Goal: Information Seeking & Learning: Learn about a topic

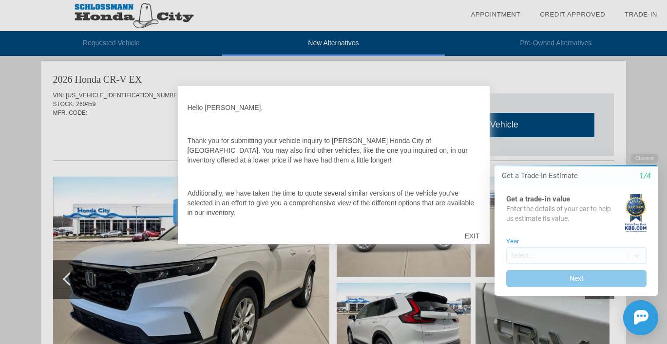
click at [468, 235] on div "EXIT" at bounding box center [472, 236] width 35 height 29
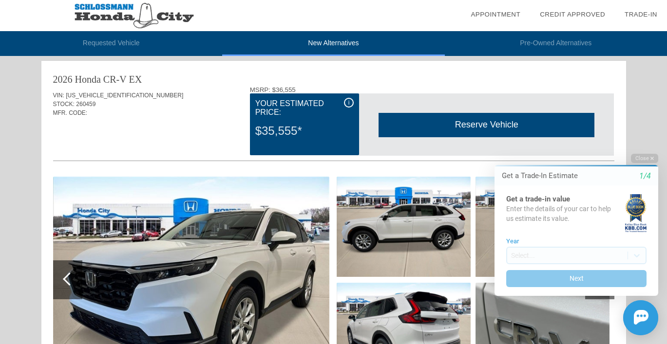
click at [351, 102] on div "i" at bounding box center [349, 103] width 10 height 10
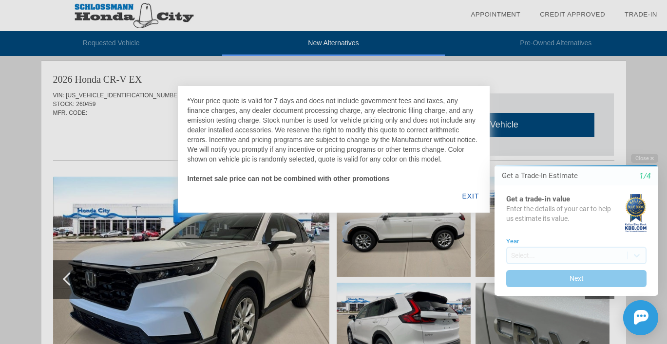
click at [460, 196] on div "EXIT" at bounding box center [471, 196] width 38 height 33
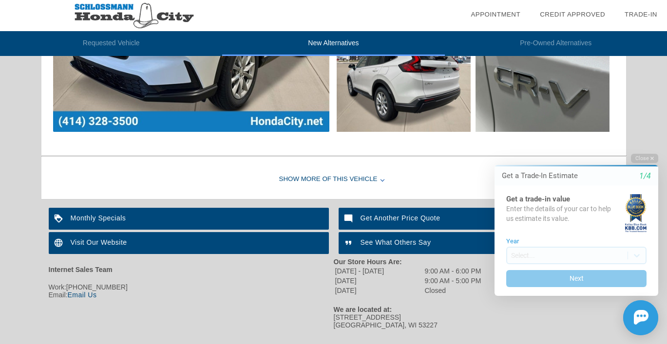
scroll to position [673, 0]
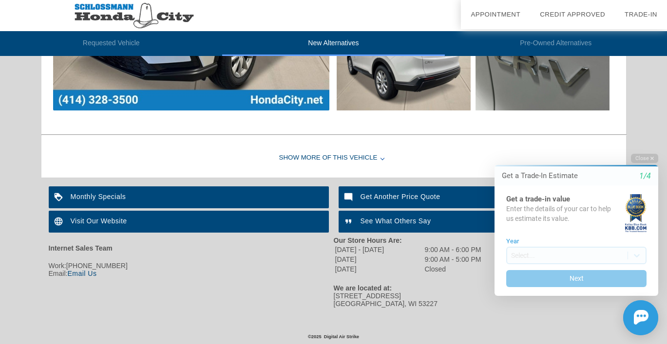
click at [317, 155] on div "Show More of this Vehicle" at bounding box center [333, 158] width 585 height 39
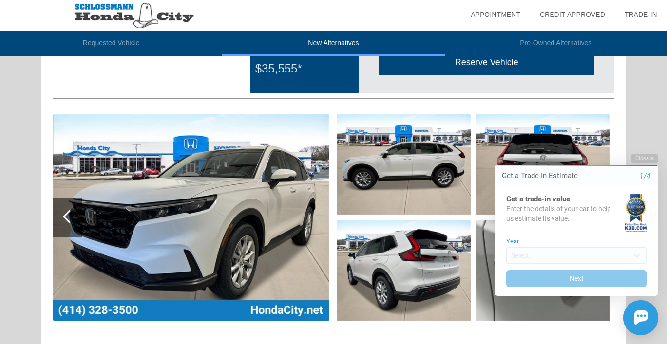
scroll to position [478, 0]
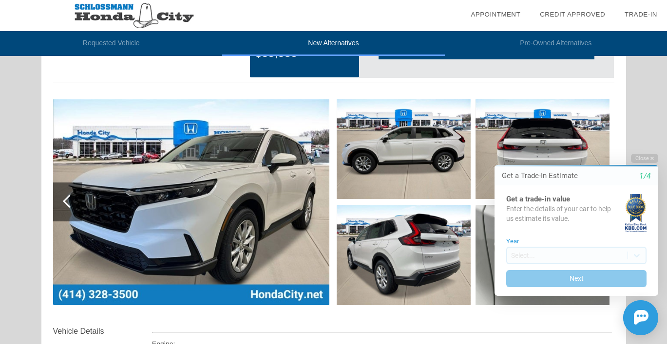
click at [262, 190] on img at bounding box center [191, 202] width 276 height 207
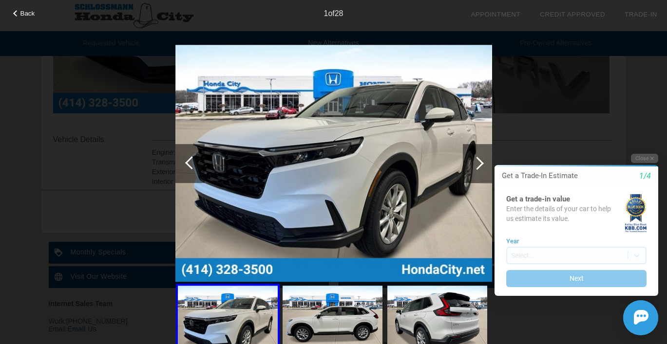
scroll to position [673, 0]
click at [477, 145] on html "Welcome! Get a Trade-In Estimate 1/4 Get a trade-in value Enter the details of …" at bounding box center [570, 145] width 193 height 0
click at [481, 145] on html "Welcome! Get a Trade-In Estimate 1/4 Get a trade-in value Enter the details of …" at bounding box center [570, 145] width 193 height 0
drag, startPoint x: 638, startPoint y: 161, endPoint x: 1089, endPoint y: 308, distance: 474.6
click at [638, 161] on button "Close" at bounding box center [644, 158] width 27 height 9
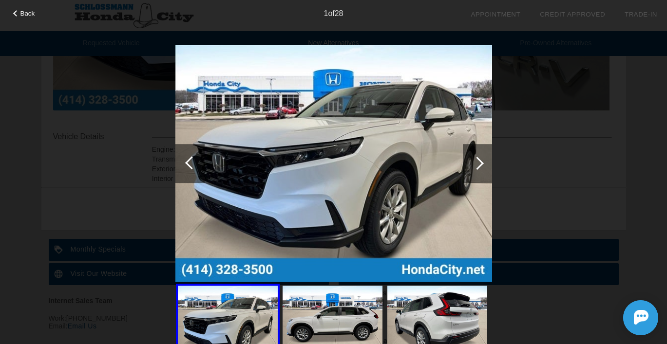
click at [472, 164] on div at bounding box center [477, 163] width 13 height 13
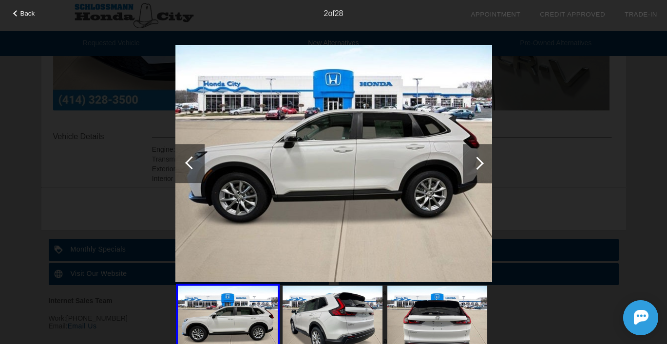
click at [480, 163] on div at bounding box center [477, 163] width 13 height 13
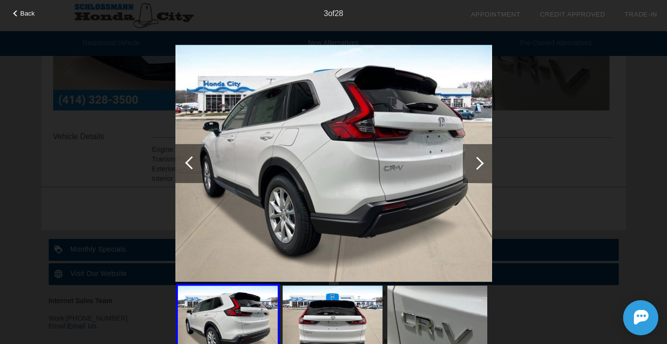
click at [480, 163] on div at bounding box center [477, 163] width 13 height 13
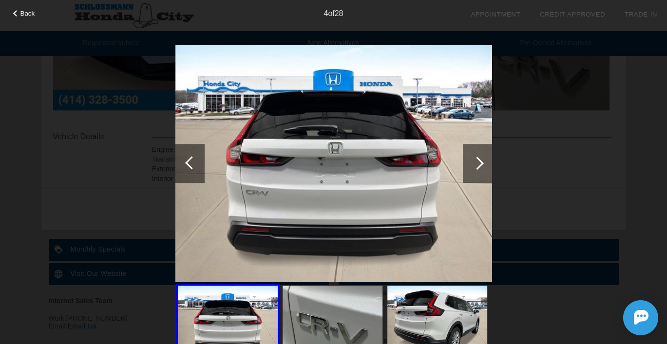
click at [480, 163] on div at bounding box center [477, 163] width 13 height 13
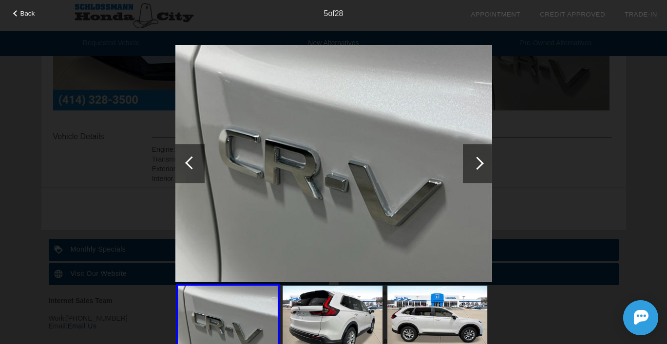
click at [480, 163] on div at bounding box center [477, 163] width 13 height 13
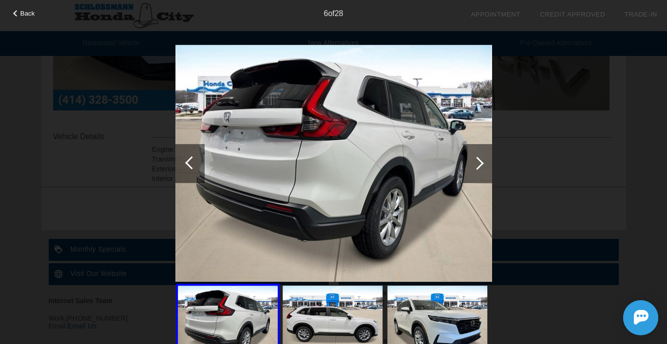
click at [480, 163] on div at bounding box center [477, 163] width 13 height 13
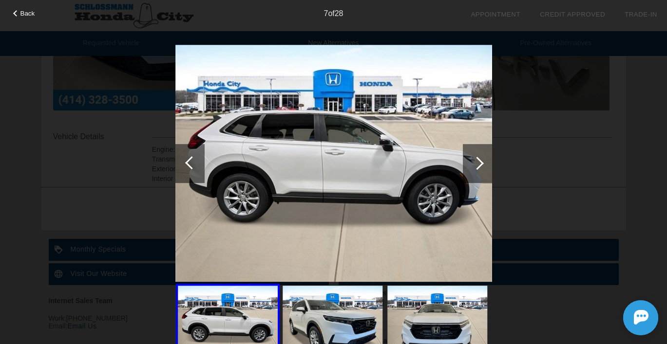
click at [480, 163] on div at bounding box center [477, 163] width 13 height 13
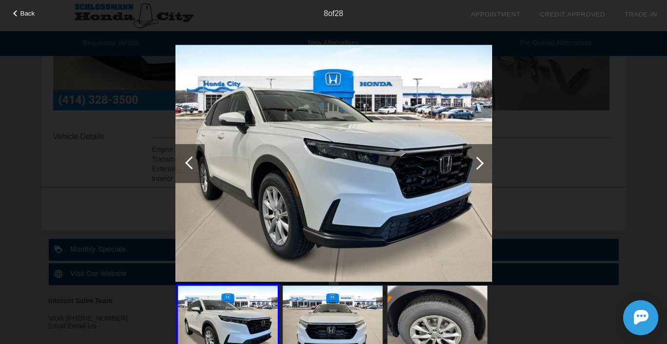
click at [480, 163] on div at bounding box center [477, 163] width 13 height 13
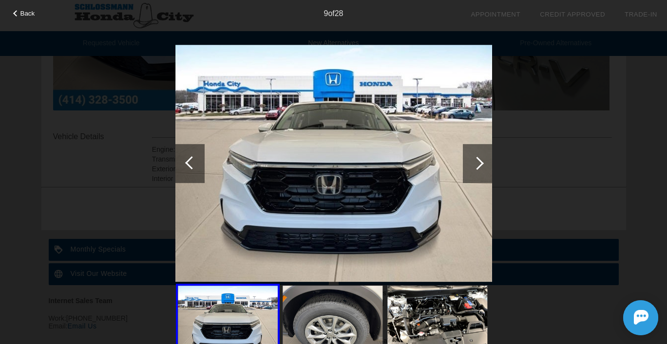
click at [480, 163] on div at bounding box center [477, 163] width 13 height 13
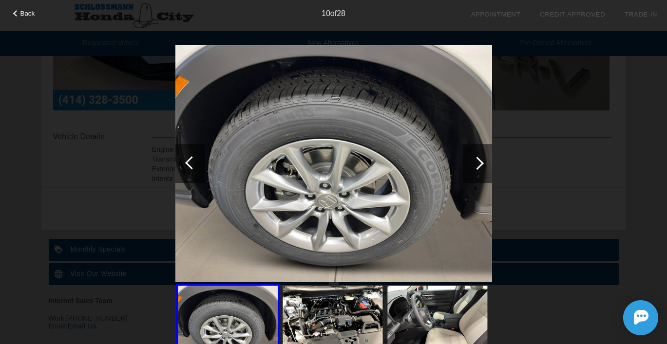
click at [480, 163] on div at bounding box center [477, 163] width 13 height 13
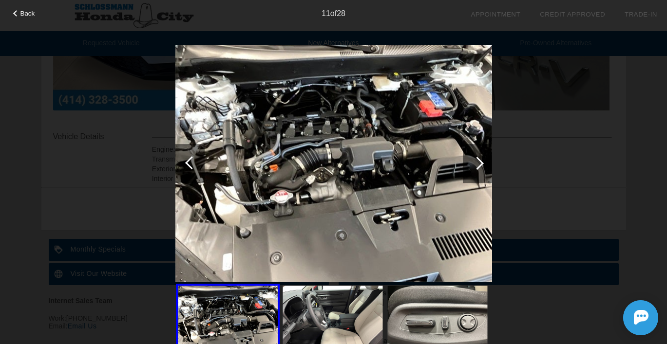
click at [480, 163] on div at bounding box center [477, 163] width 13 height 13
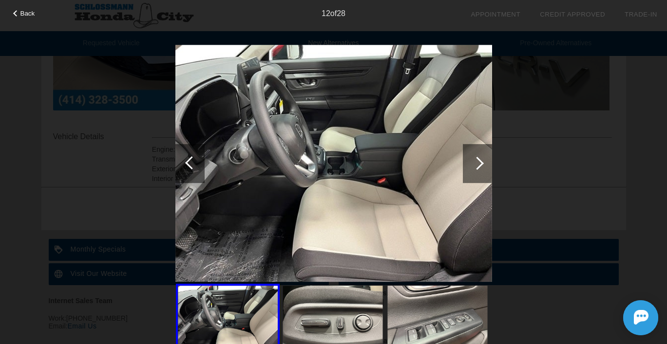
click at [480, 163] on div at bounding box center [477, 163] width 13 height 13
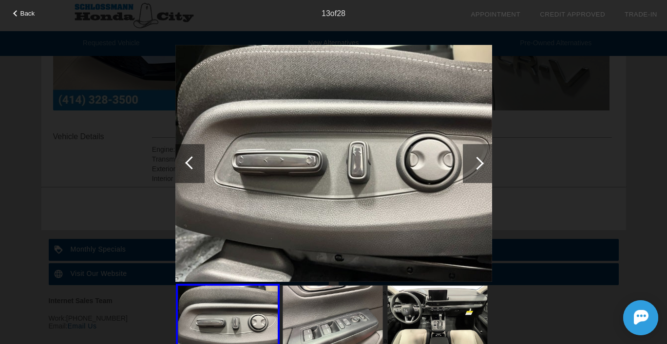
click at [480, 163] on div at bounding box center [477, 163] width 13 height 13
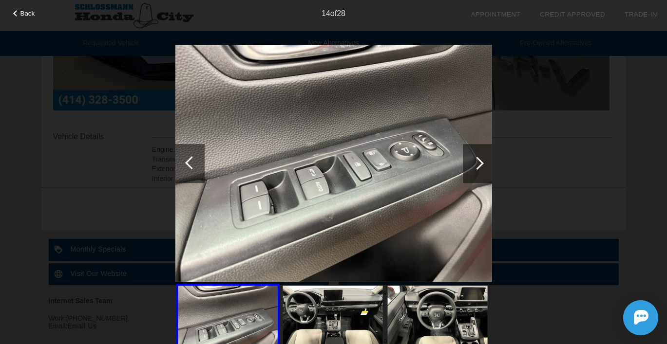
click at [480, 163] on div at bounding box center [477, 163] width 13 height 13
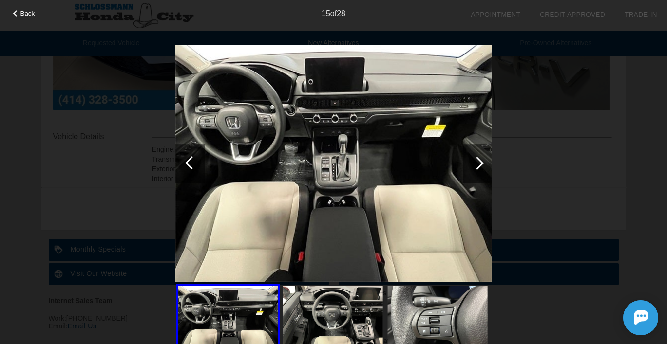
click at [480, 163] on div at bounding box center [477, 163] width 13 height 13
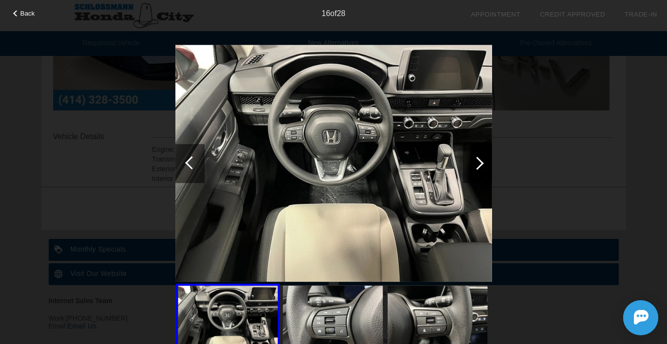
click at [480, 163] on div at bounding box center [477, 163] width 13 height 13
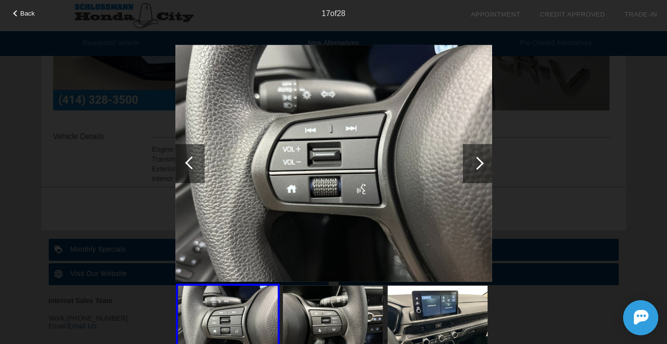
click at [480, 163] on div at bounding box center [477, 163] width 13 height 13
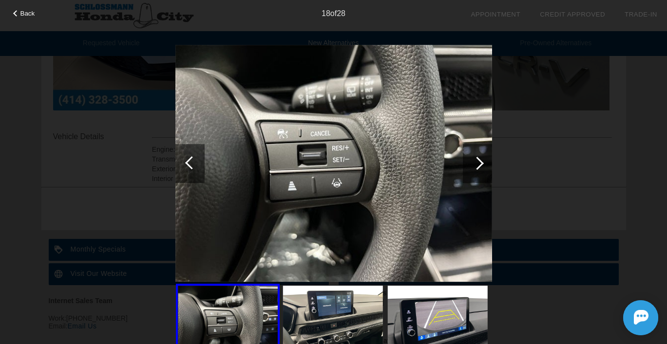
click at [480, 163] on div at bounding box center [477, 163] width 13 height 13
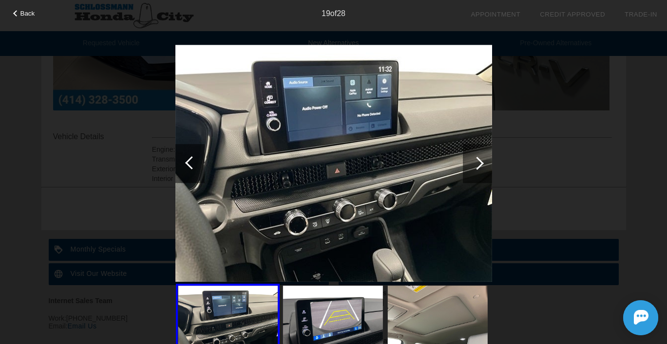
click at [480, 163] on div at bounding box center [477, 163] width 13 height 13
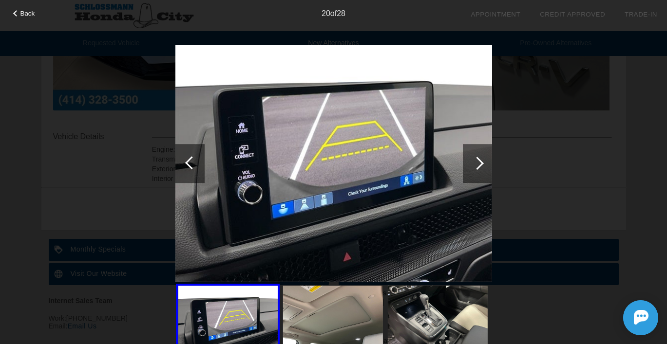
click at [480, 163] on div at bounding box center [477, 163] width 13 height 13
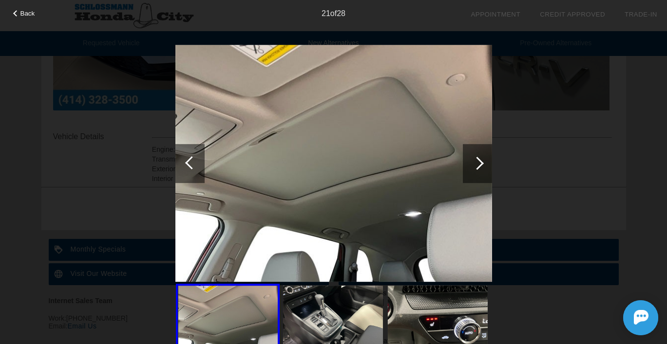
click at [480, 163] on div at bounding box center [477, 163] width 13 height 13
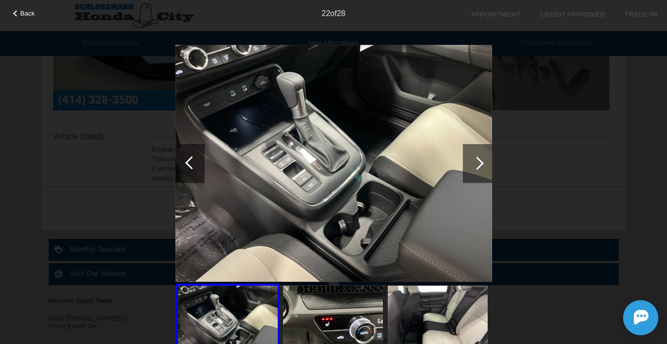
click at [480, 163] on div at bounding box center [477, 163] width 13 height 13
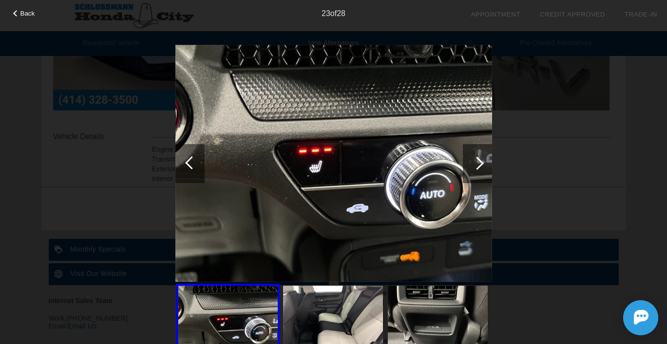
click at [480, 163] on div at bounding box center [477, 163] width 13 height 13
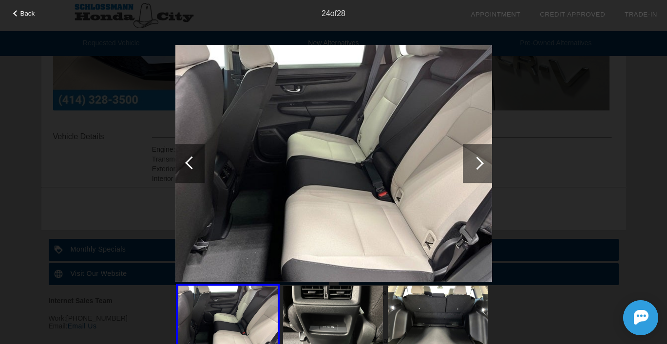
click at [480, 163] on div at bounding box center [477, 163] width 13 height 13
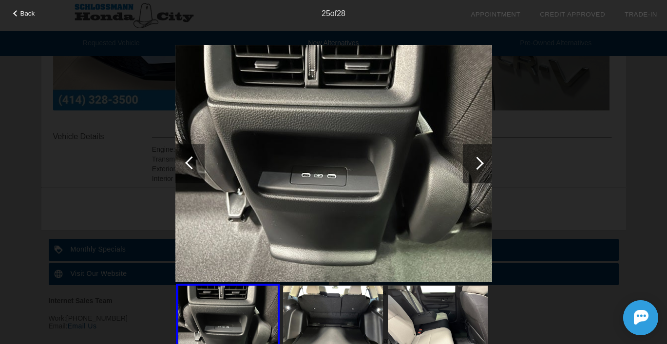
click at [480, 163] on div at bounding box center [477, 163] width 13 height 13
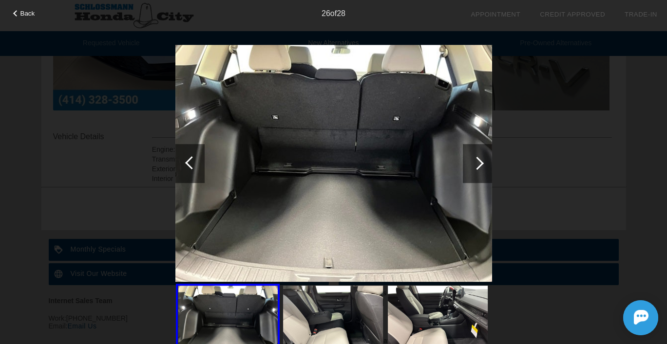
click at [480, 163] on div at bounding box center [477, 163] width 13 height 13
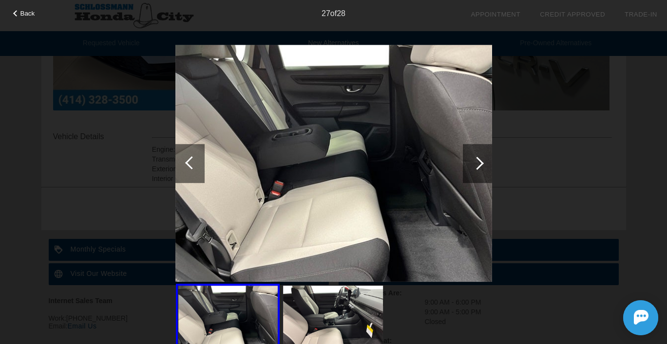
click at [480, 163] on div at bounding box center [477, 163] width 13 height 13
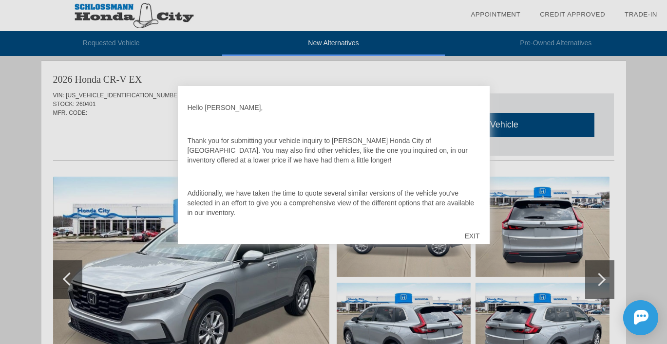
click at [467, 230] on div "EXIT" at bounding box center [472, 236] width 35 height 29
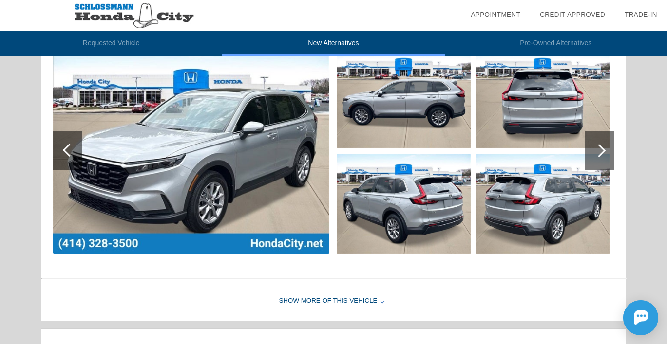
scroll to position [149, 0]
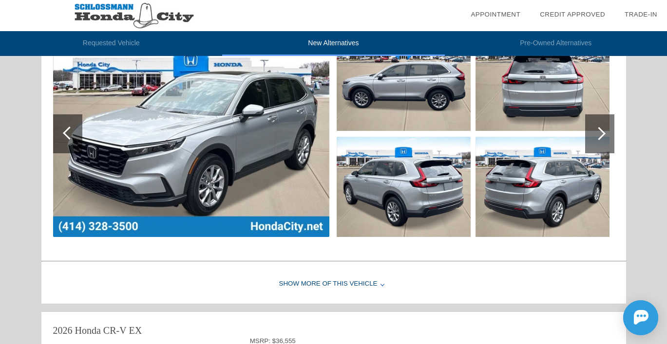
click at [321, 281] on div "Show More of this Vehicle" at bounding box center [333, 284] width 585 height 39
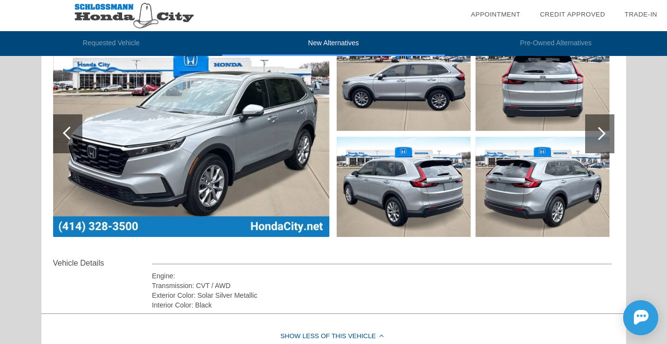
click at [600, 140] on div at bounding box center [599, 134] width 29 height 39
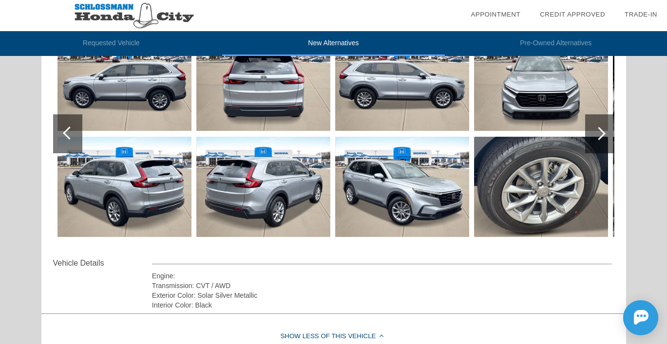
click at [600, 139] on div at bounding box center [598, 133] width 13 height 13
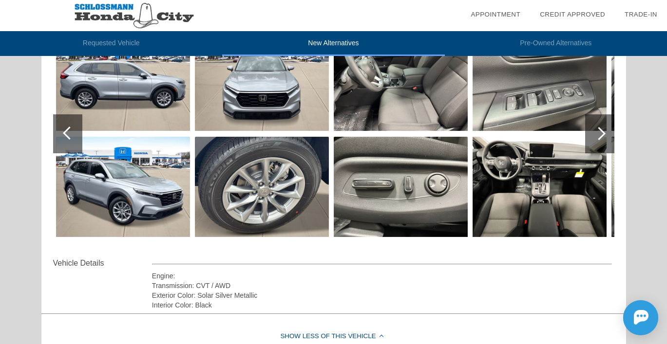
click at [600, 139] on div at bounding box center [598, 133] width 13 height 13
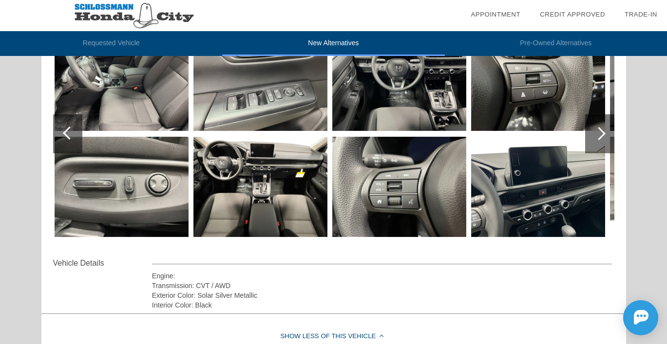
click at [600, 139] on div at bounding box center [598, 133] width 13 height 13
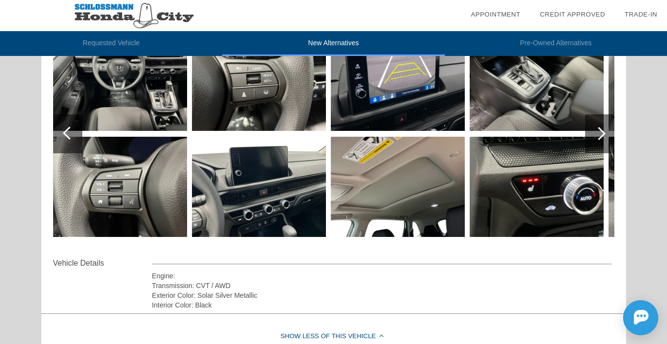
click at [600, 139] on div at bounding box center [598, 133] width 13 height 13
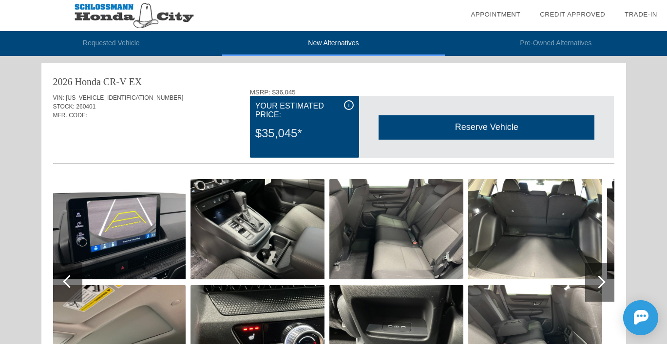
scroll to position [0, 0]
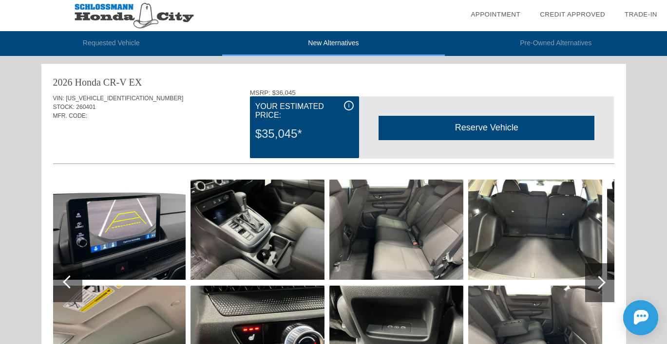
click at [92, 44] on li "Requested Vehicle" at bounding box center [111, 43] width 222 height 25
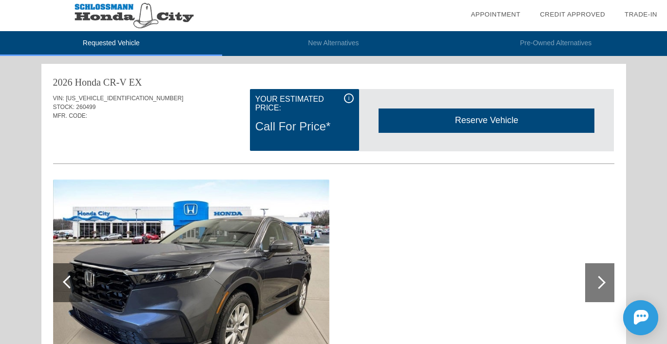
click at [327, 40] on li "New Alternatives" at bounding box center [333, 43] width 222 height 25
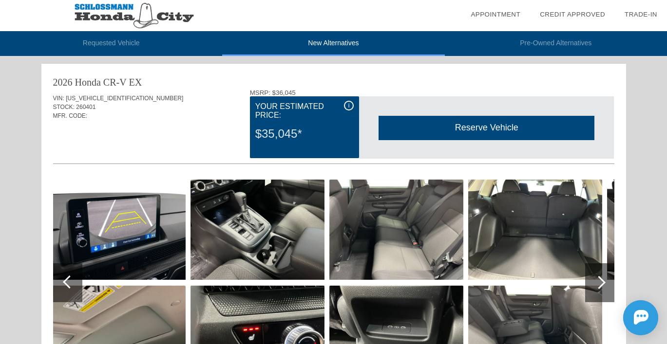
click at [550, 42] on li "Pre-Owned Alternatives" at bounding box center [556, 43] width 222 height 25
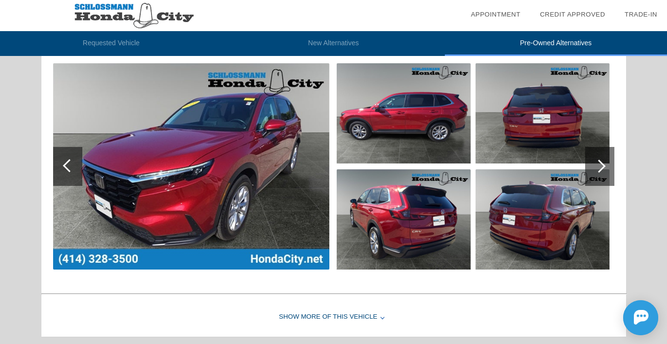
scroll to position [731, 0]
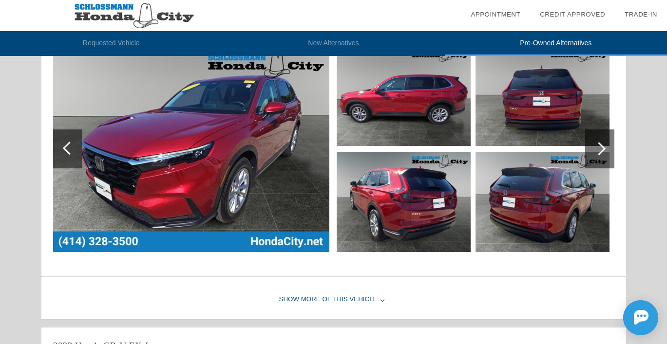
click at [607, 146] on div at bounding box center [599, 149] width 29 height 39
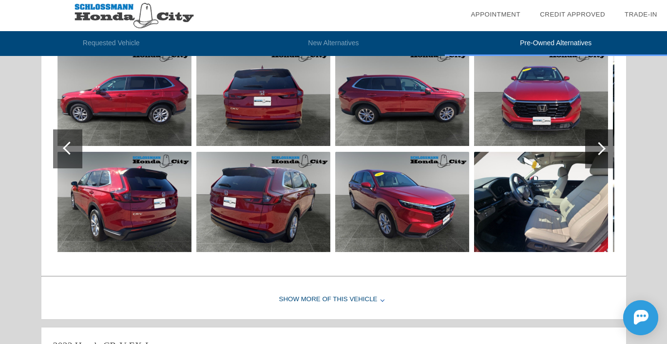
click at [545, 211] on img at bounding box center [541, 202] width 134 height 100
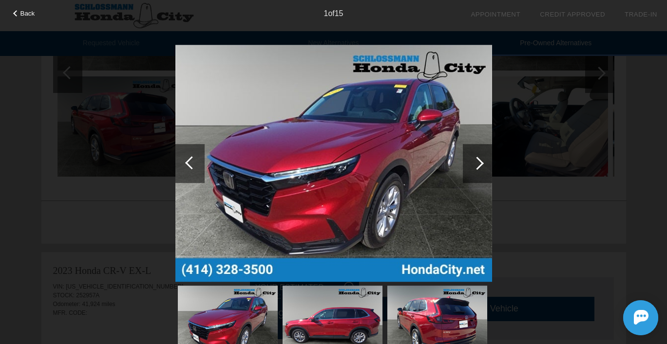
scroll to position [780, 0]
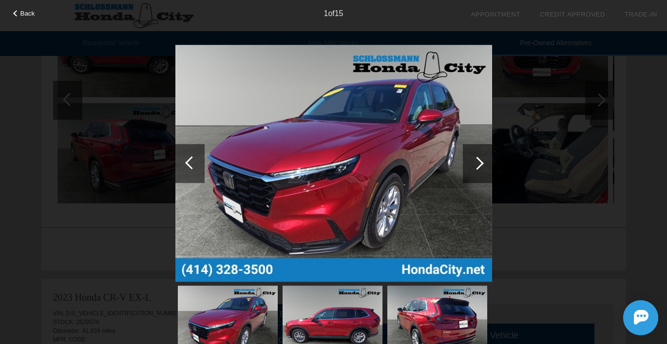
click at [477, 158] on div at bounding box center [477, 163] width 13 height 13
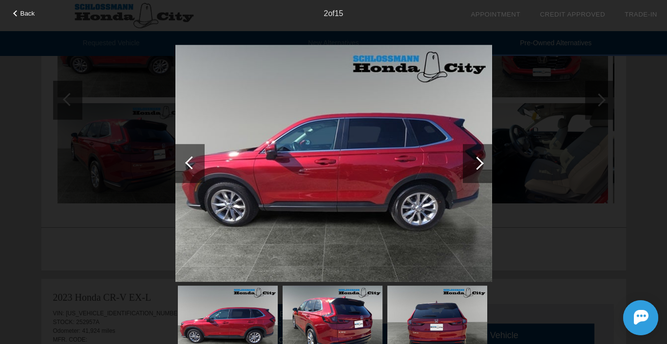
click at [477, 158] on div at bounding box center [477, 163] width 13 height 13
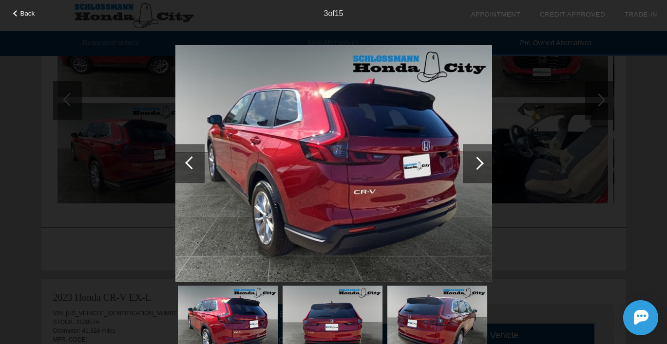
click at [477, 158] on div at bounding box center [477, 163] width 13 height 13
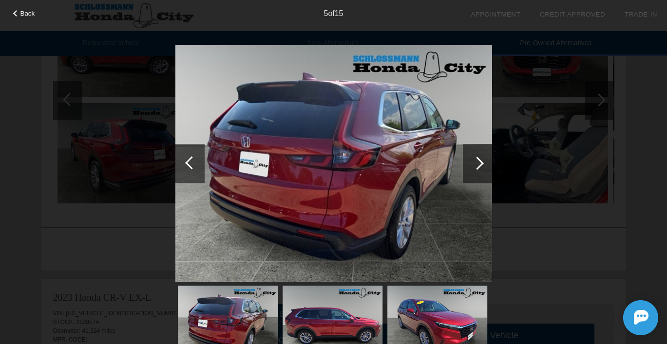
click at [477, 158] on div at bounding box center [477, 163] width 13 height 13
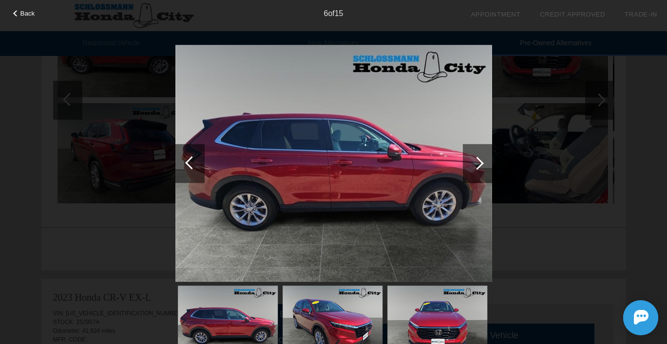
click at [477, 158] on div at bounding box center [477, 163] width 13 height 13
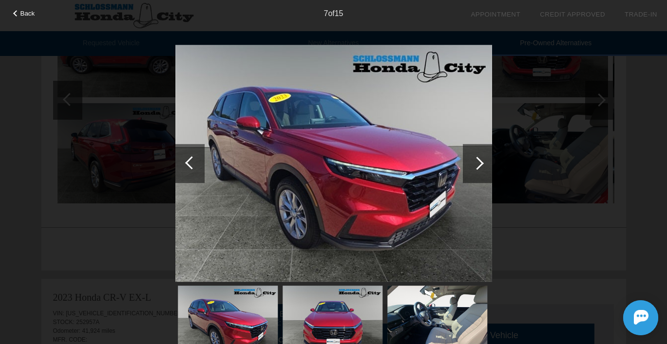
click at [477, 158] on div at bounding box center [477, 163] width 13 height 13
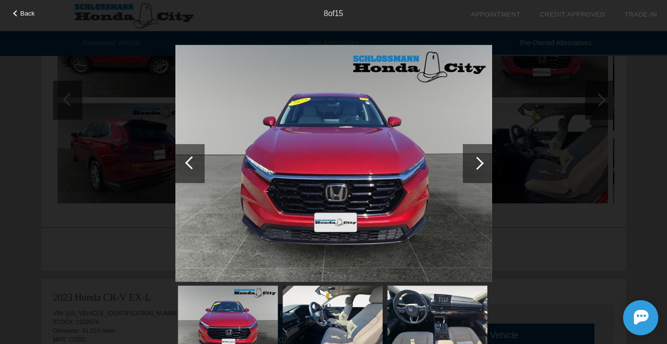
click at [477, 158] on div at bounding box center [477, 163] width 13 height 13
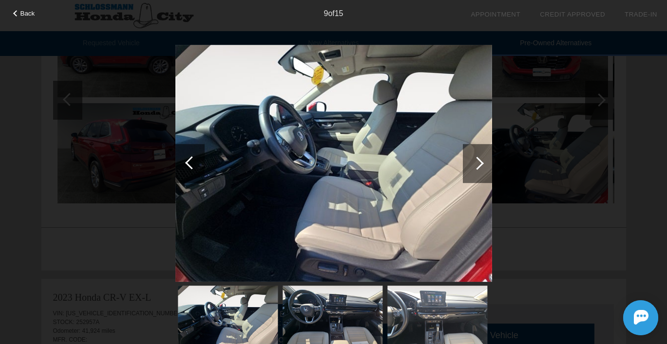
click at [477, 158] on div at bounding box center [477, 163] width 13 height 13
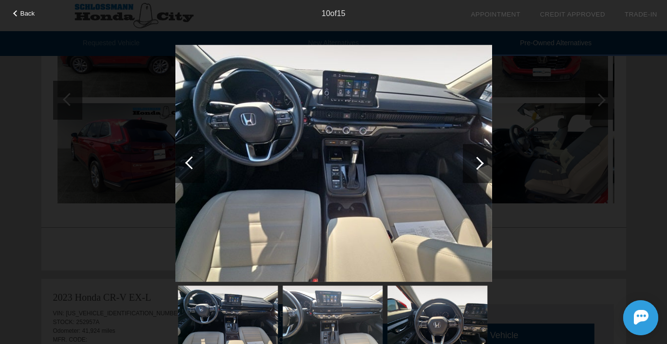
click at [194, 164] on div at bounding box center [191, 162] width 13 height 13
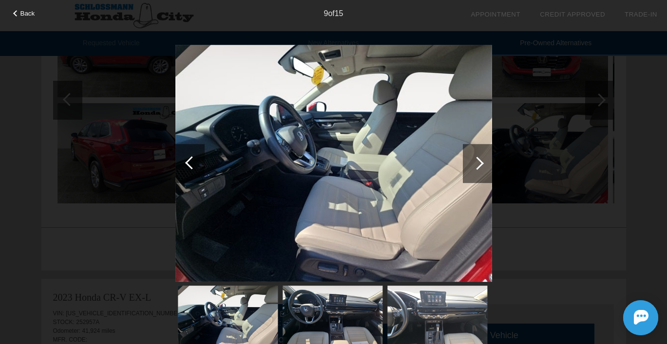
click at [475, 164] on div at bounding box center [477, 163] width 13 height 13
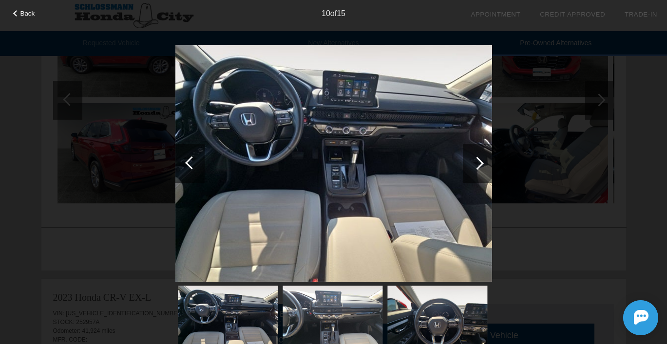
click at [475, 164] on div at bounding box center [477, 163] width 13 height 13
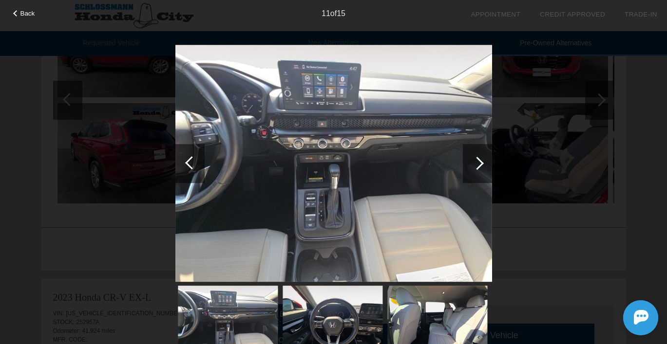
click at [475, 164] on div at bounding box center [477, 163] width 13 height 13
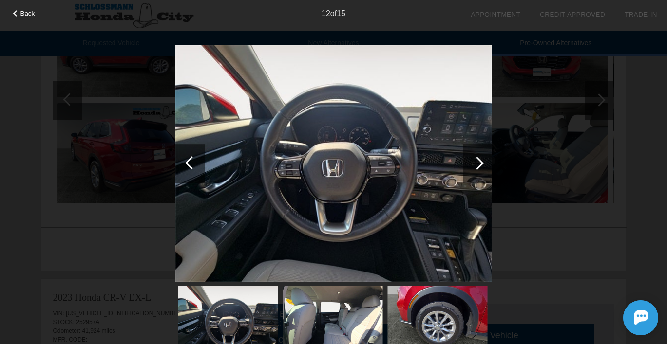
click at [475, 164] on div at bounding box center [477, 163] width 13 height 13
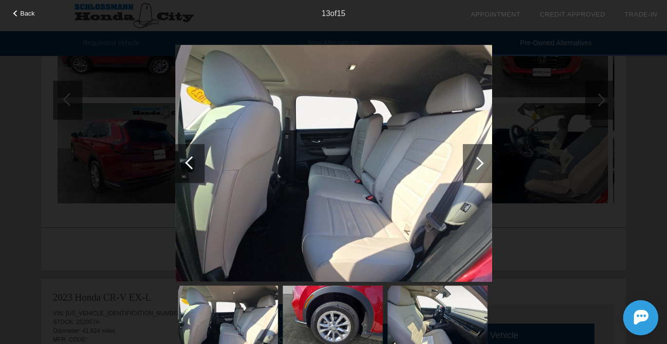
click at [475, 164] on div at bounding box center [477, 163] width 13 height 13
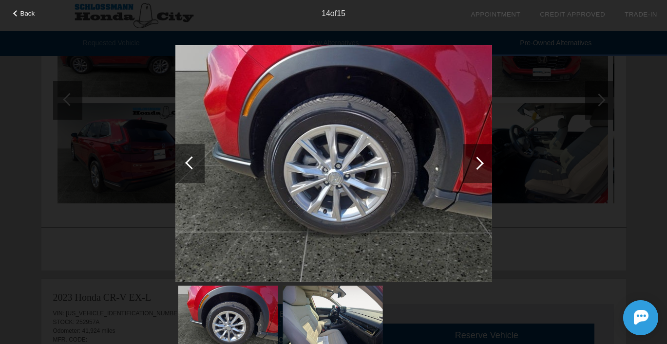
click at [475, 164] on div at bounding box center [477, 163] width 13 height 13
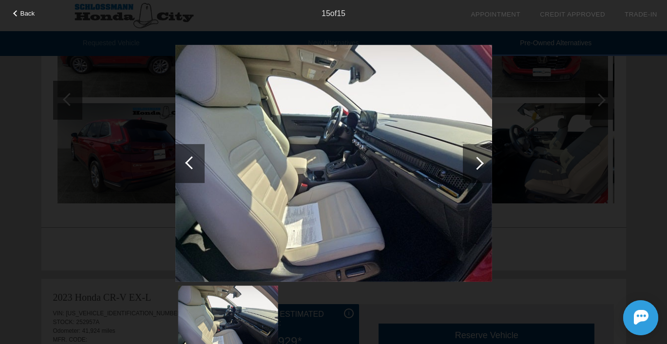
click at [475, 164] on div at bounding box center [477, 163] width 13 height 13
drag, startPoint x: 475, startPoint y: 164, endPoint x: 475, endPoint y: 158, distance: 6.3
click at [475, 159] on div at bounding box center [477, 163] width 13 height 13
click at [478, 162] on div at bounding box center [477, 163] width 13 height 13
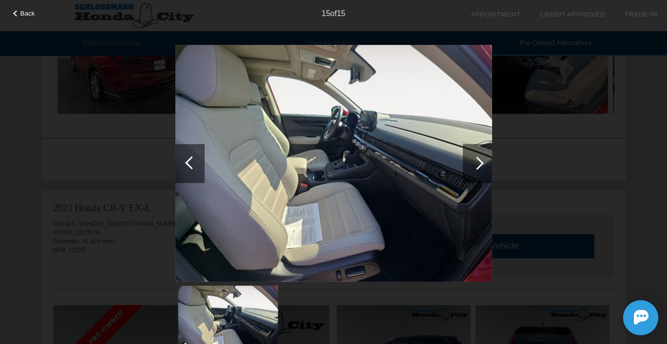
scroll to position [1023, 0]
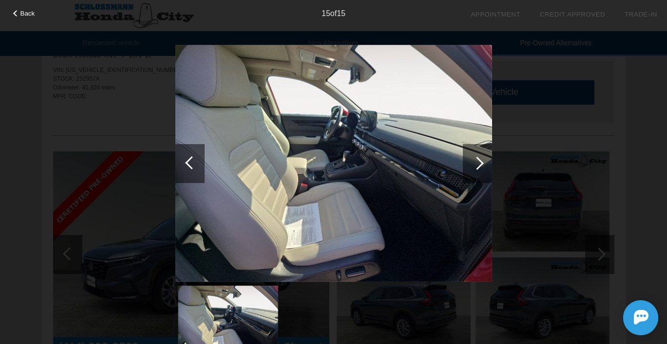
click at [35, 17] on div "15 of 15" at bounding box center [333, 9] width 667 height 19
click at [18, 13] on div at bounding box center [16, 13] width 6 height 6
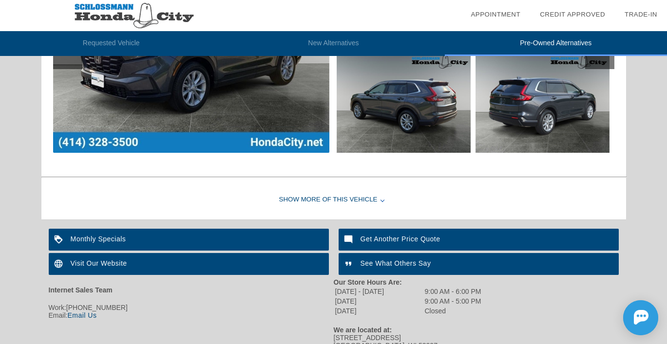
scroll to position [1570, 0]
